Goal: Contribute content

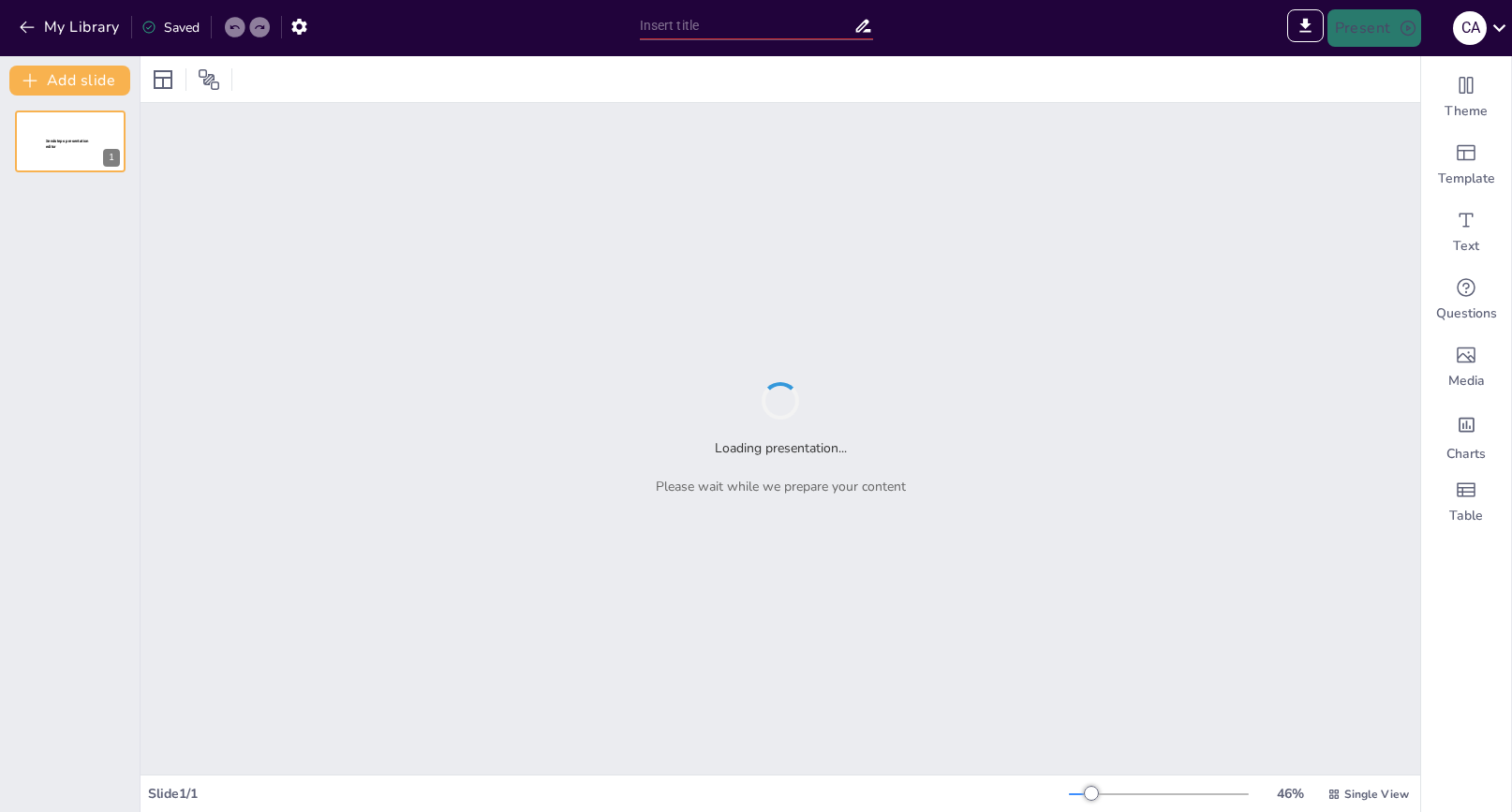
type input "Gestores de Arranque en Linux: LILO y GRUB en Profundidad"
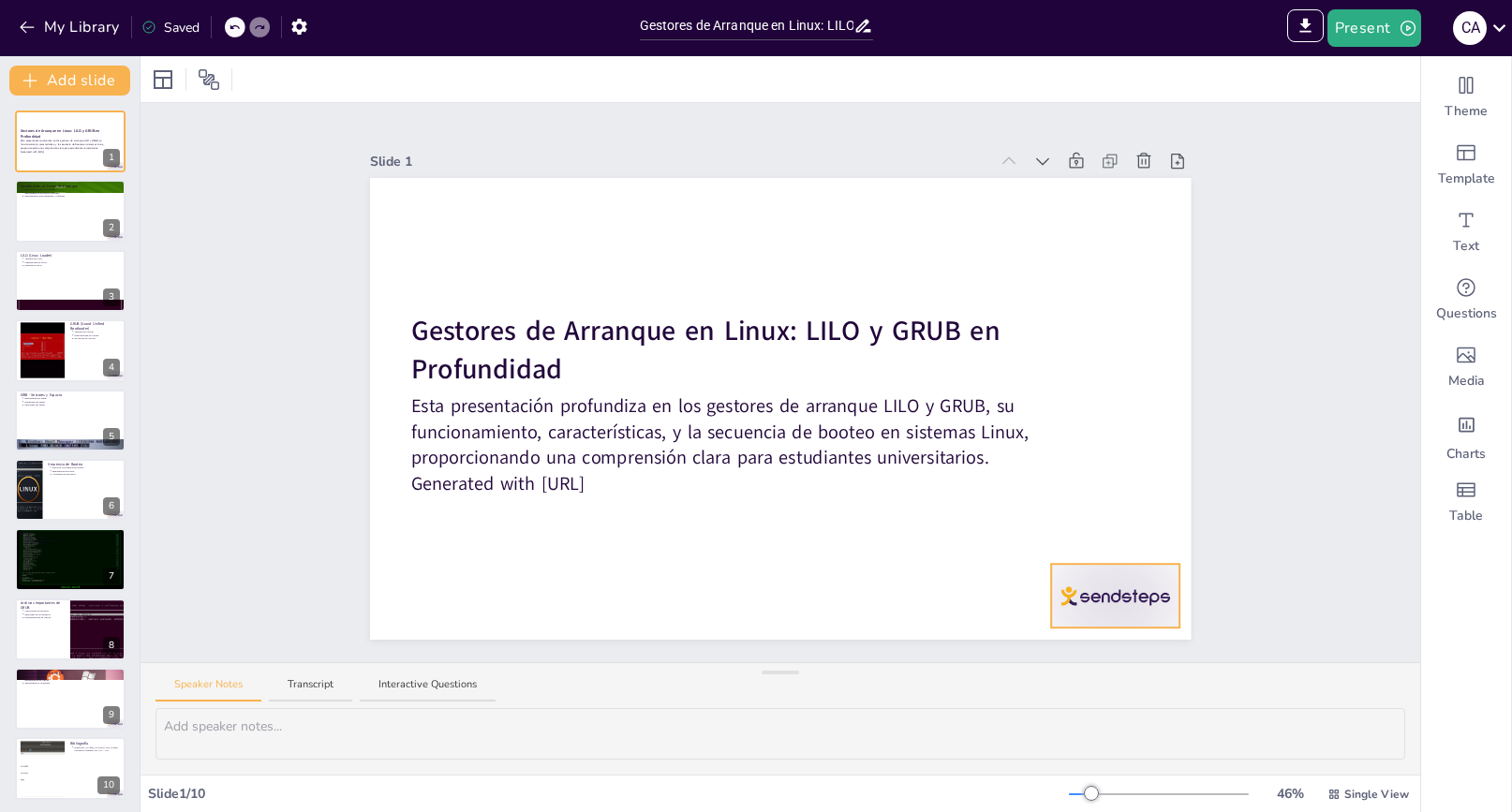
click at [1121, 597] on div at bounding box center [1115, 595] width 128 height 63
click at [63, 217] on div at bounding box center [70, 211] width 113 height 63
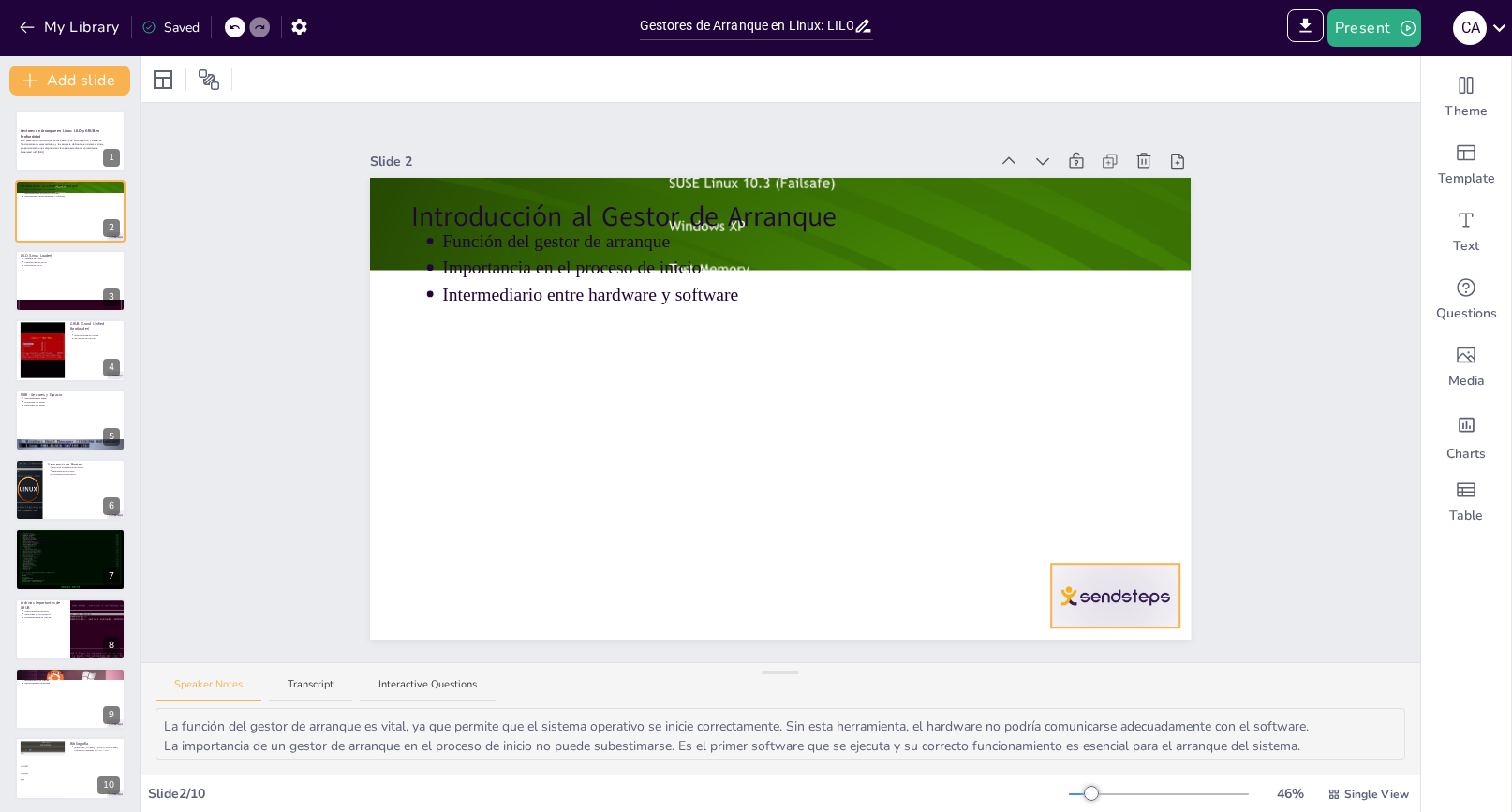
click at [1119, 575] on div at bounding box center [1115, 595] width 128 height 63
click at [93, 269] on button at bounding box center [82, 265] width 22 height 22
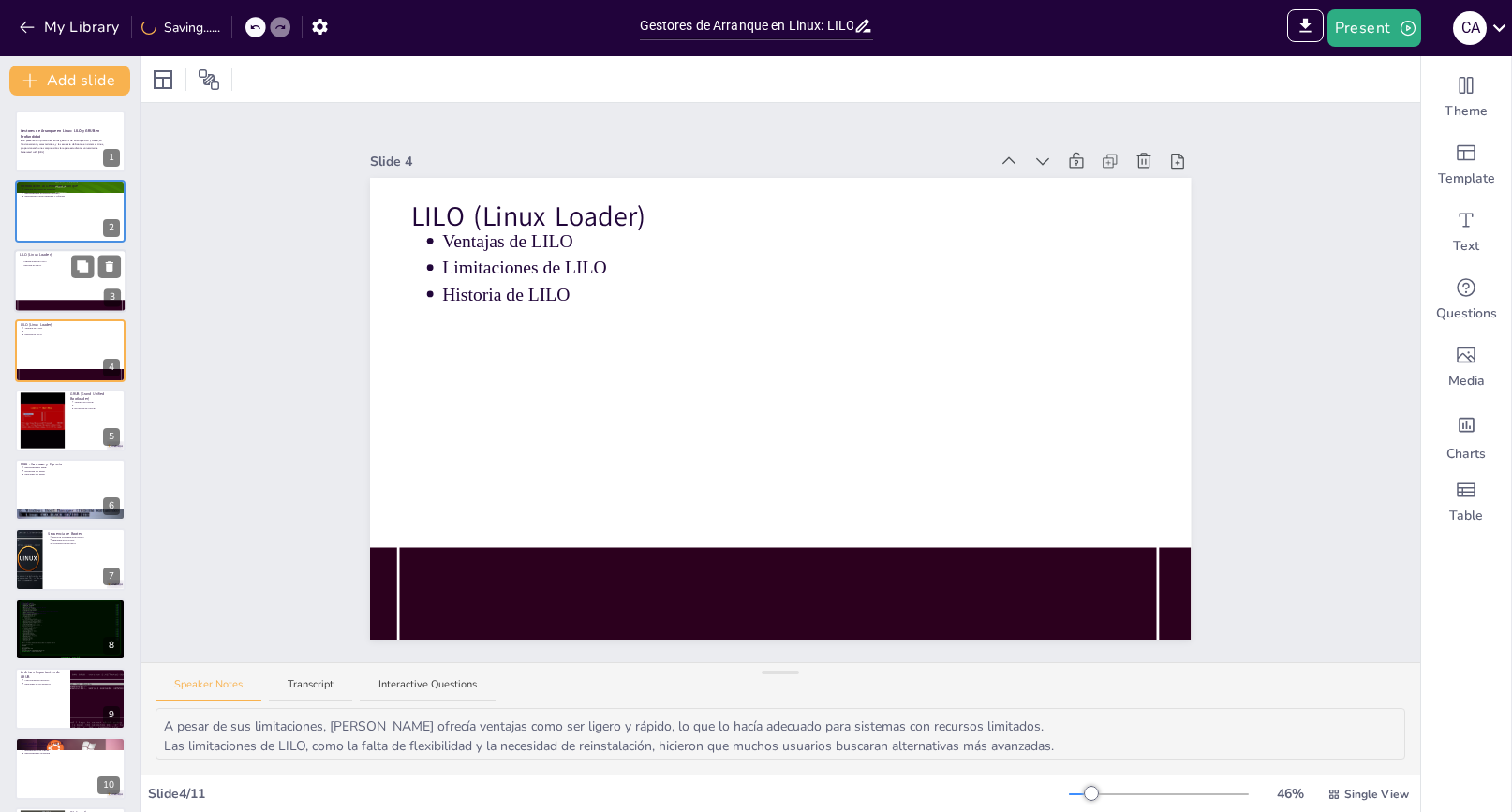
click at [52, 292] on div at bounding box center [70, 280] width 113 height 63
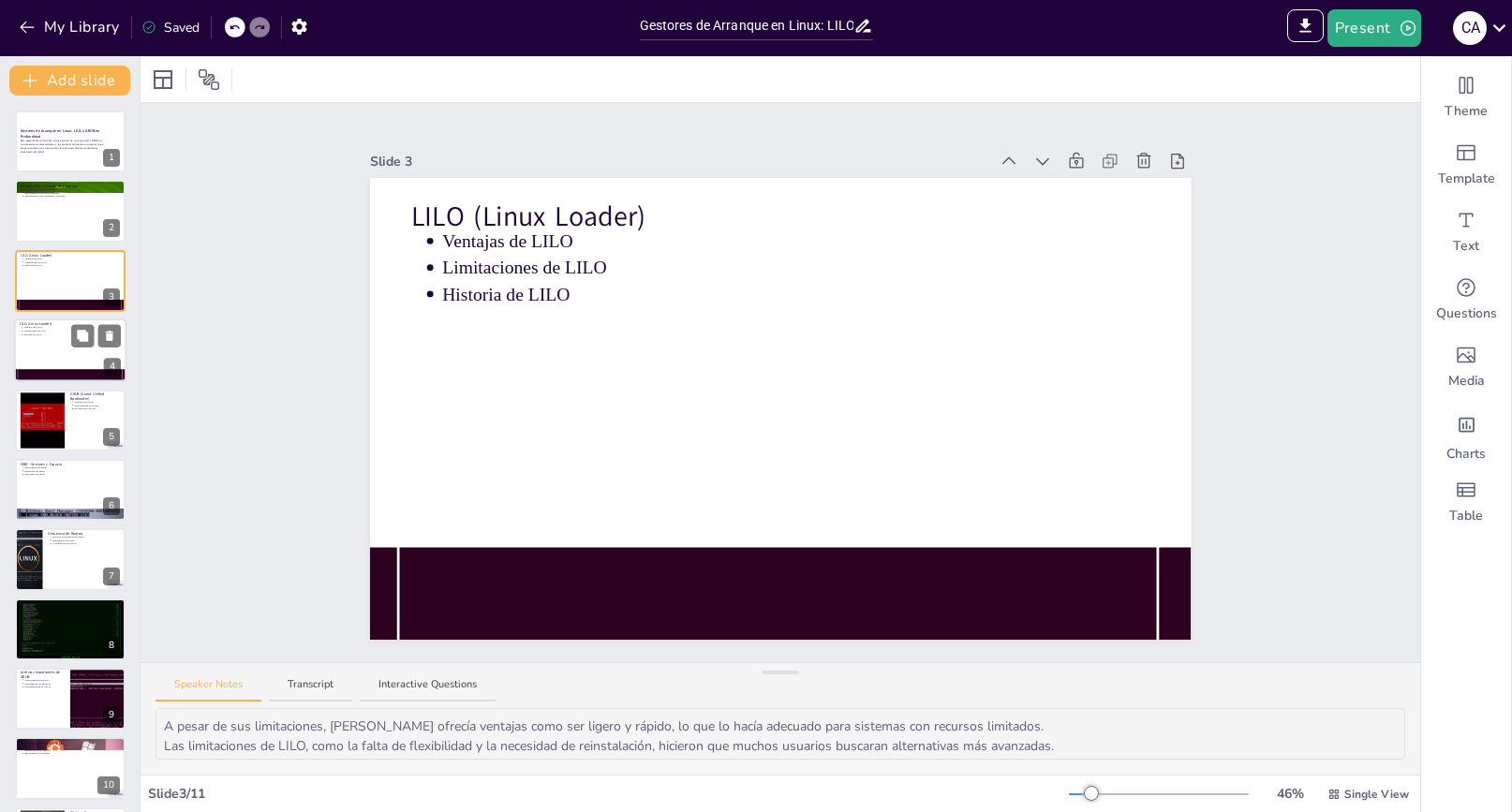
click at [47, 340] on div at bounding box center [70, 349] width 113 height 63
click at [46, 420] on div at bounding box center [42, 419] width 86 height 57
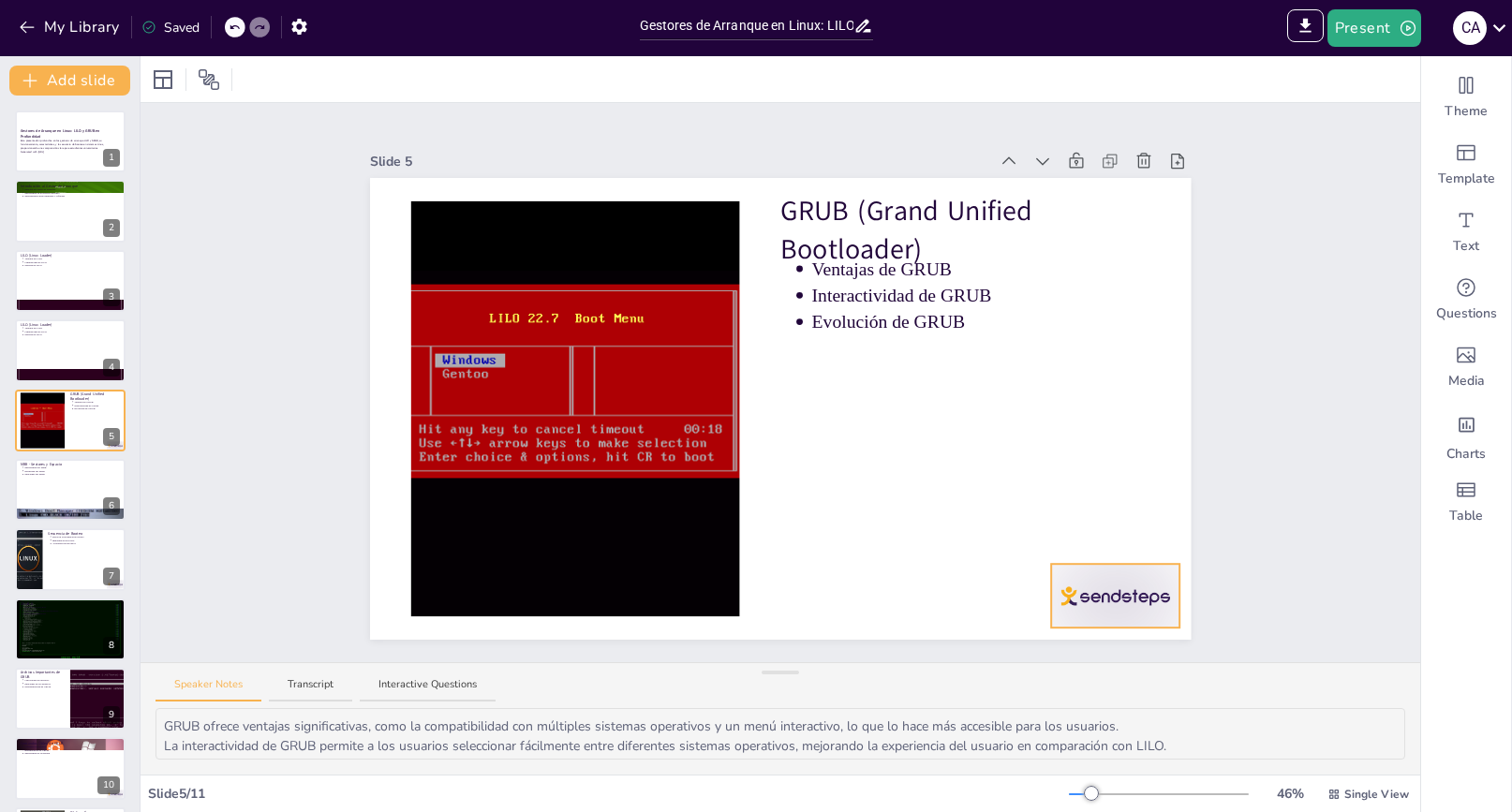
click at [1105, 616] on div at bounding box center [1115, 595] width 128 height 63
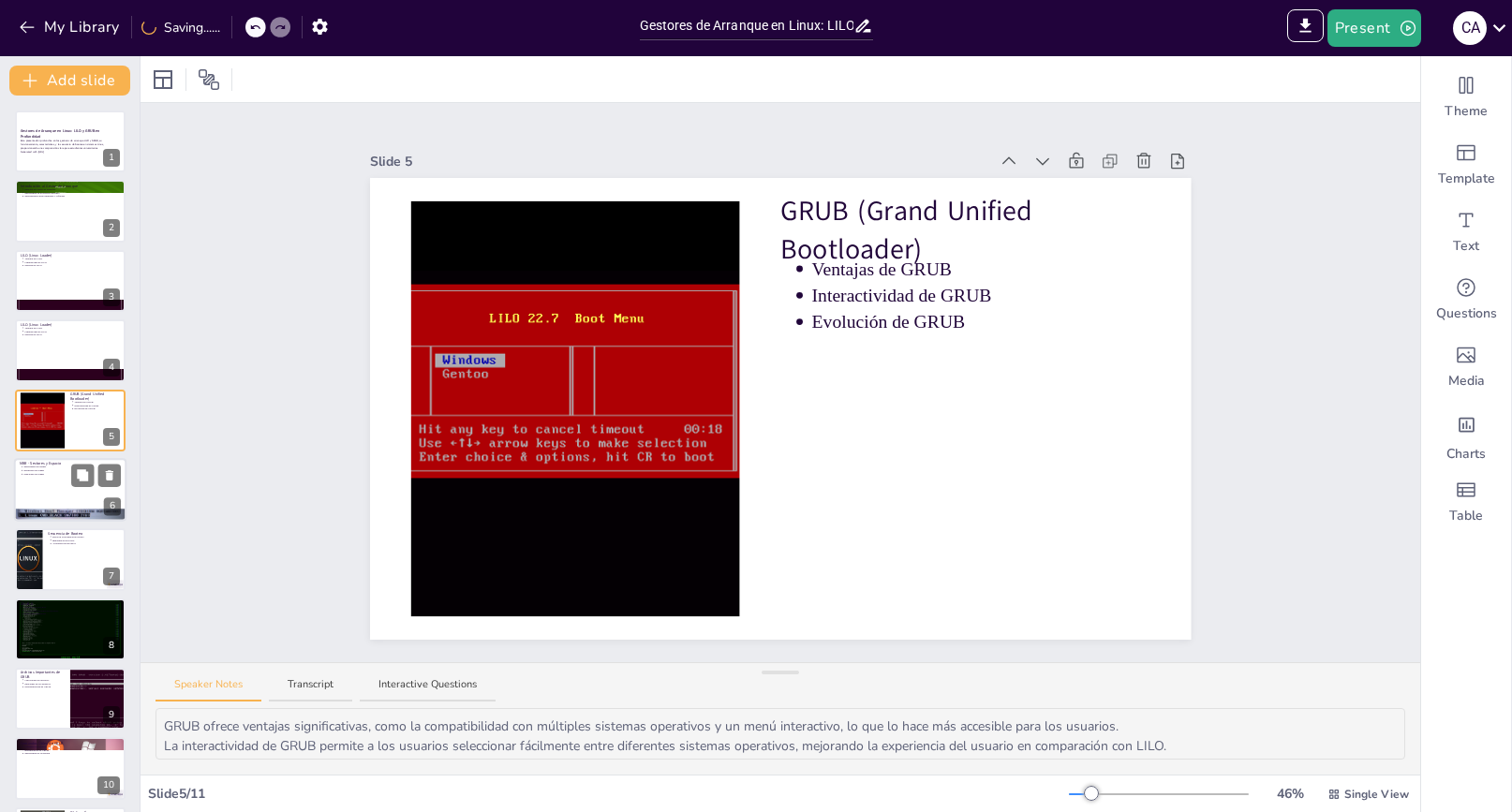
click at [43, 496] on div at bounding box center [70, 489] width 113 height 63
type textarea "La importancia del MBR radica en su papel fundamental en el arranque del sistem…"
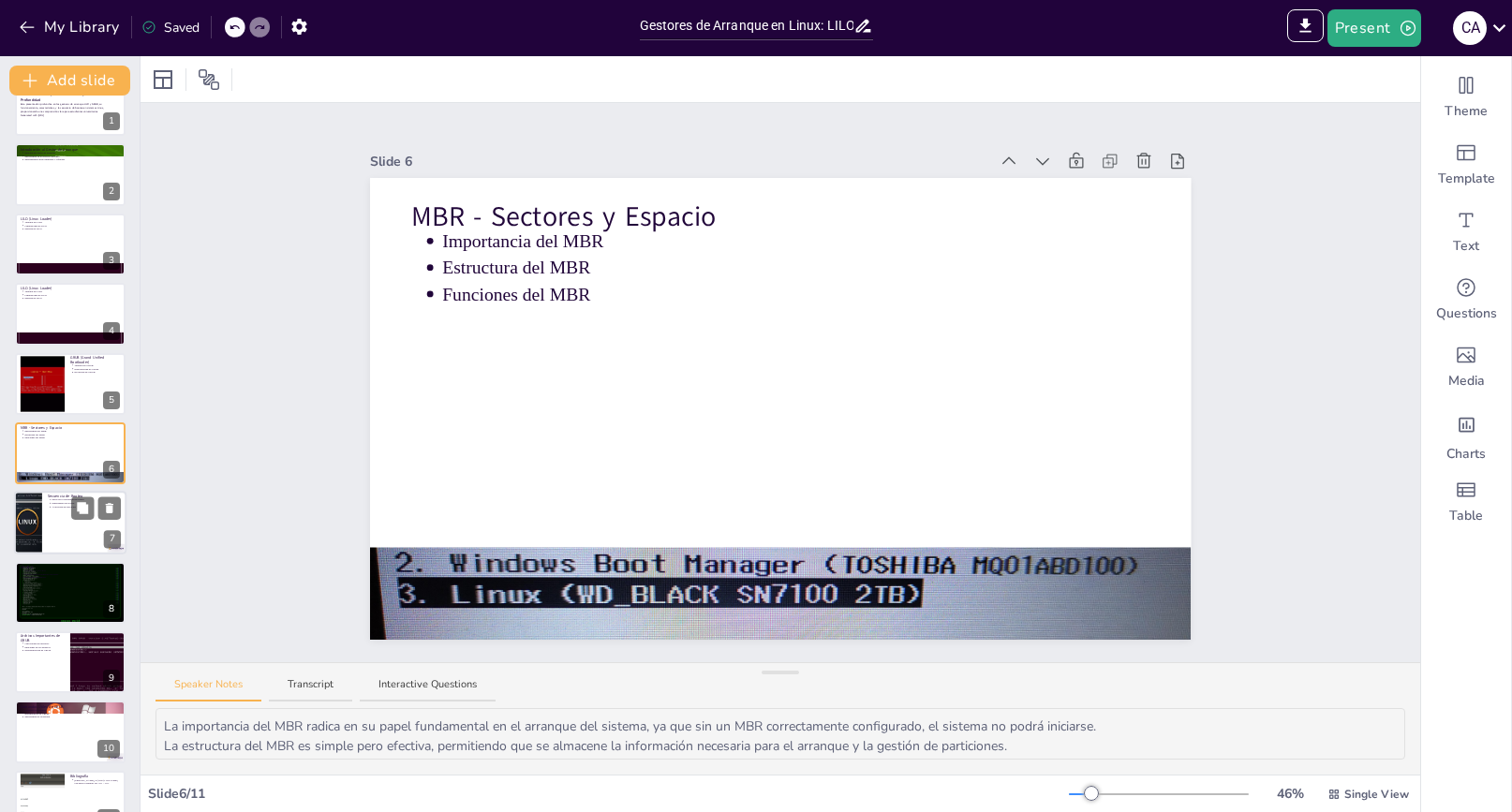
scroll to position [72, 0]
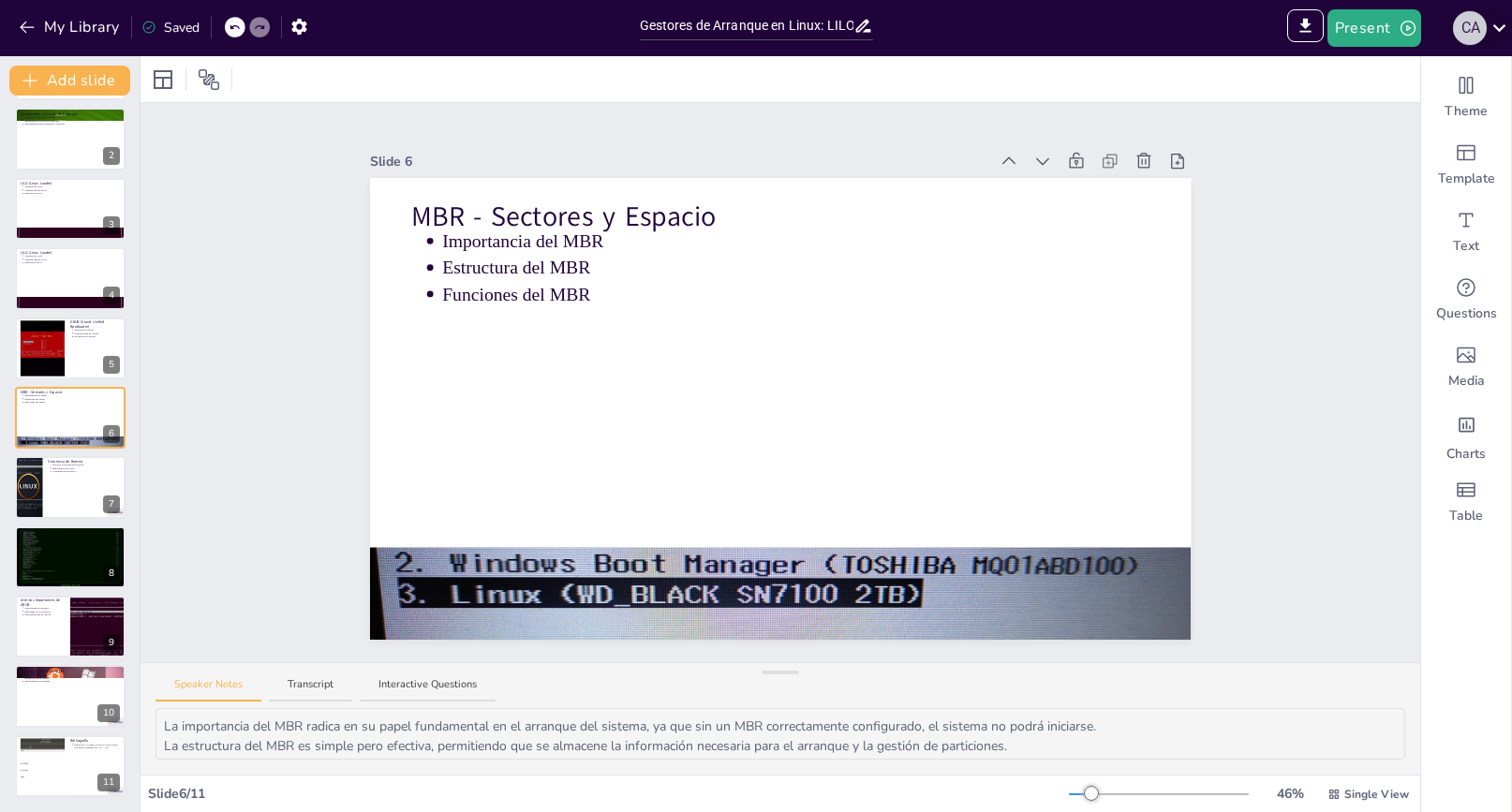
click at [1470, 20] on div "c a" at bounding box center [1469, 28] width 34 height 34
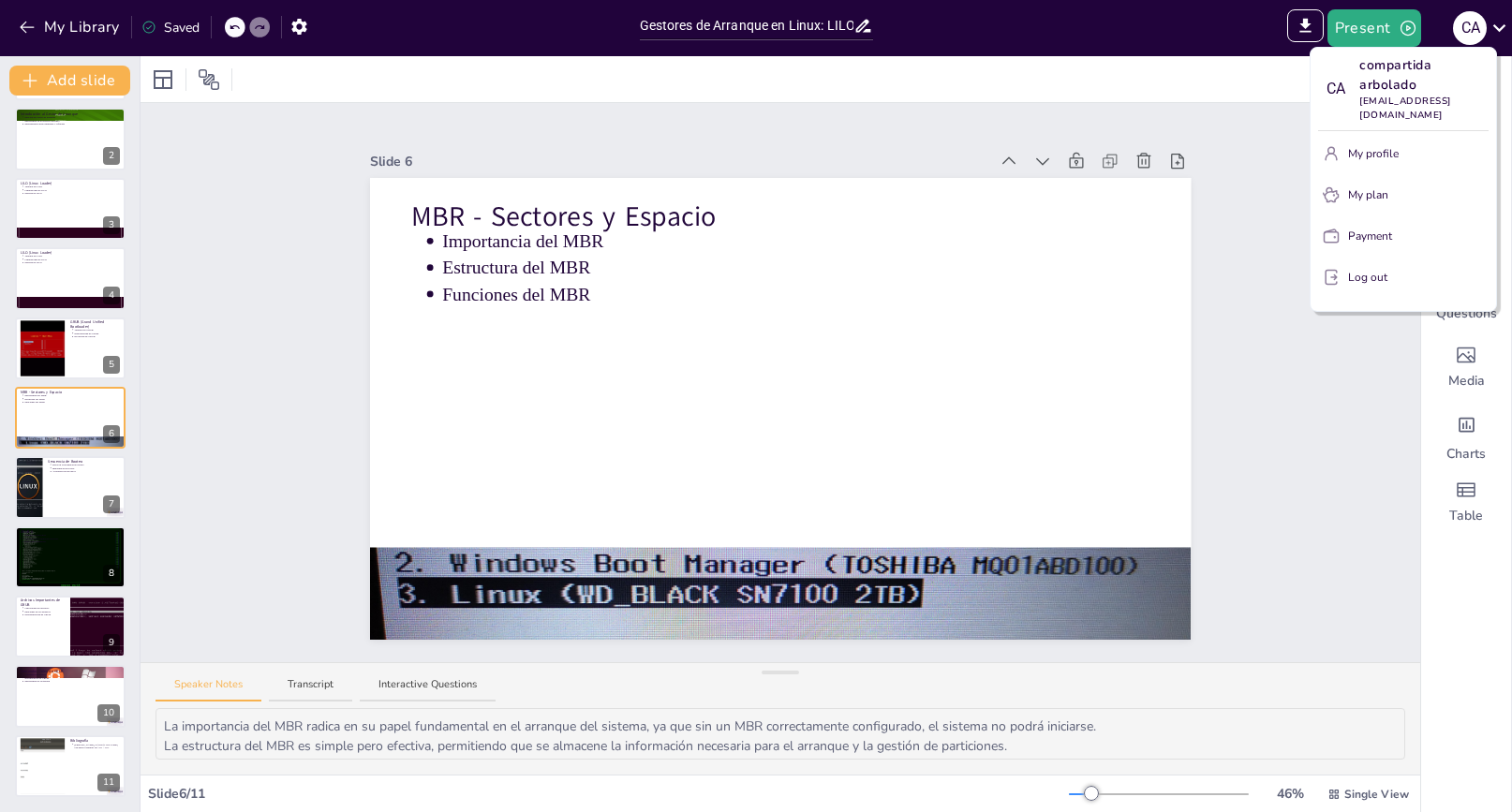
click at [1376, 146] on p "My profile" at bounding box center [1373, 153] width 51 height 17
